Goal: Task Accomplishment & Management: Manage account settings

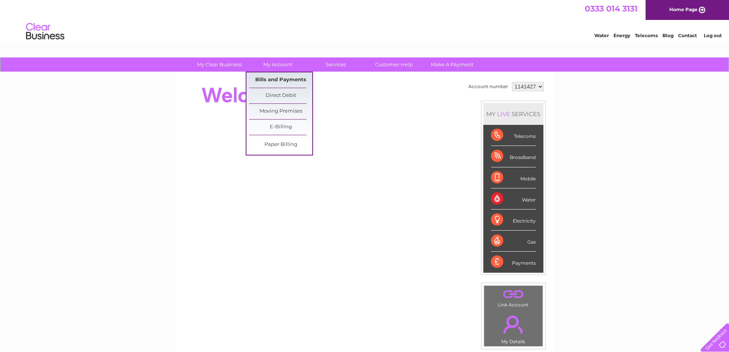
click at [271, 78] on link "Bills and Payments" at bounding box center [280, 79] width 63 height 15
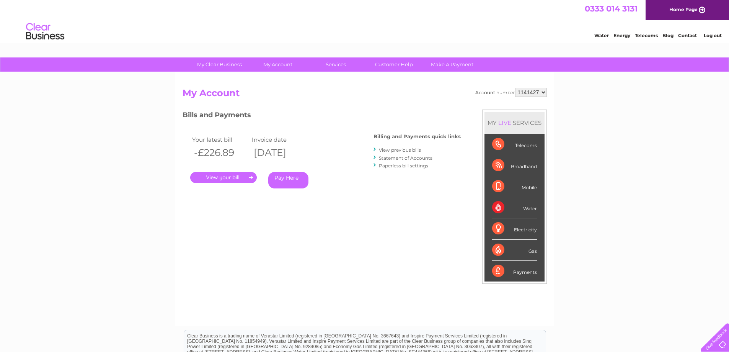
click at [544, 93] on select "1141427 1141428 1141442 1141447" at bounding box center [531, 92] width 32 height 9
select select "1141442"
click at [516, 88] on select "1141427 1141428 1141442 1141447" at bounding box center [531, 92] width 32 height 9
click at [232, 175] on link "." at bounding box center [223, 177] width 67 height 11
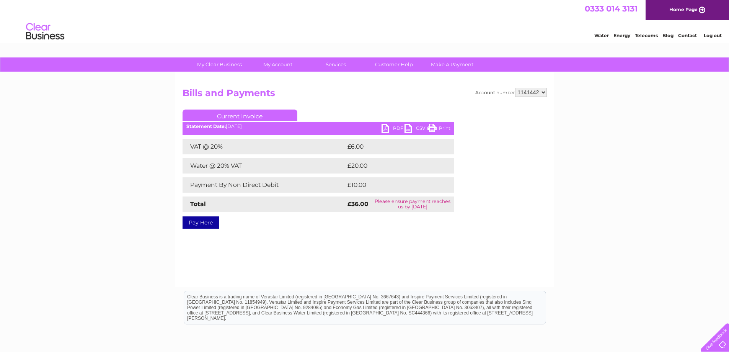
click at [397, 129] on link "PDF" at bounding box center [393, 129] width 23 height 11
